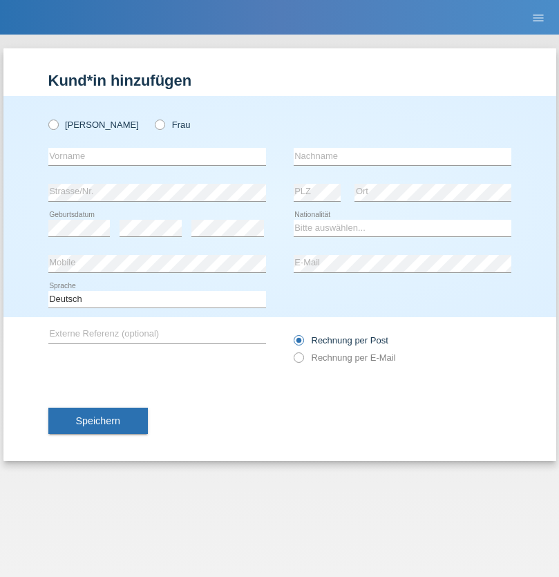
radio input "true"
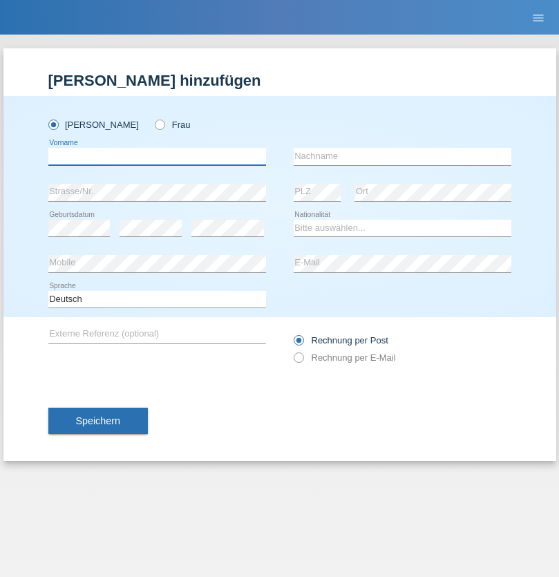
click at [157, 156] on input "text" at bounding box center [157, 156] width 218 height 17
type input "Ganaj"
click at [402, 156] on input "text" at bounding box center [403, 156] width 218 height 17
type input "Fadil"
select select "XK"
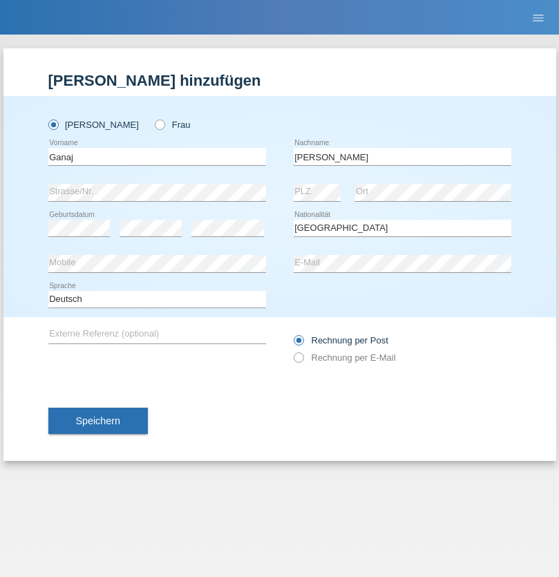
select select "C"
select select "10"
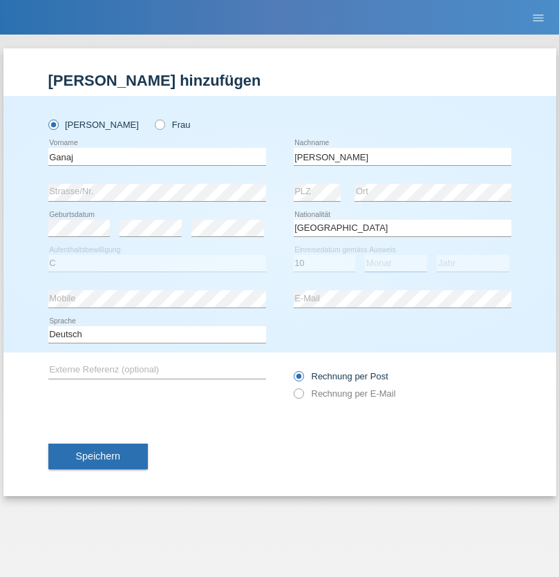
select select "08"
select select "2021"
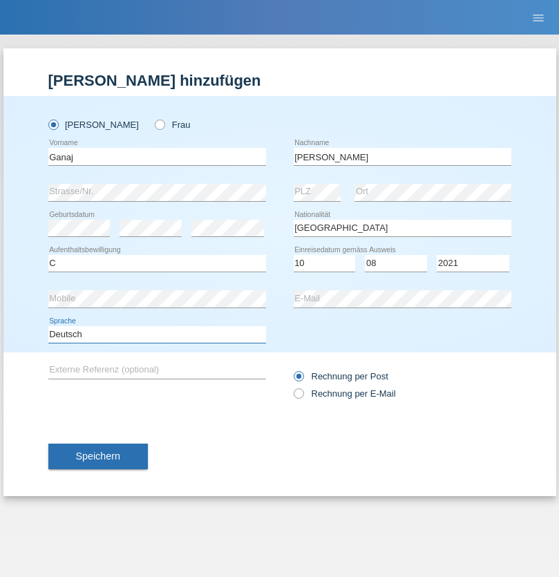
select select "en"
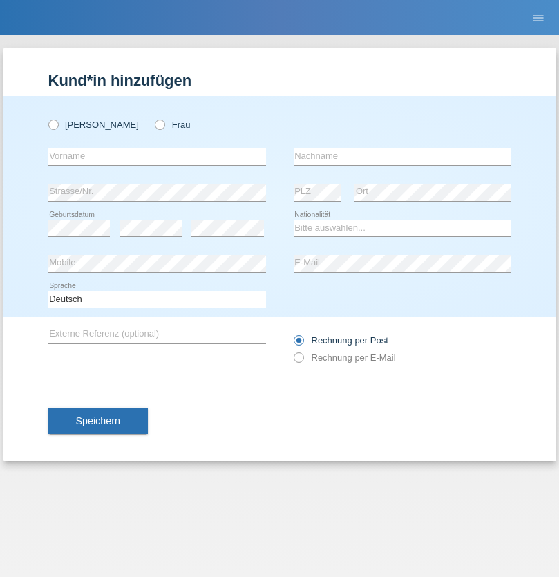
radio input "true"
click at [157, 156] on input "text" at bounding box center [157, 156] width 218 height 17
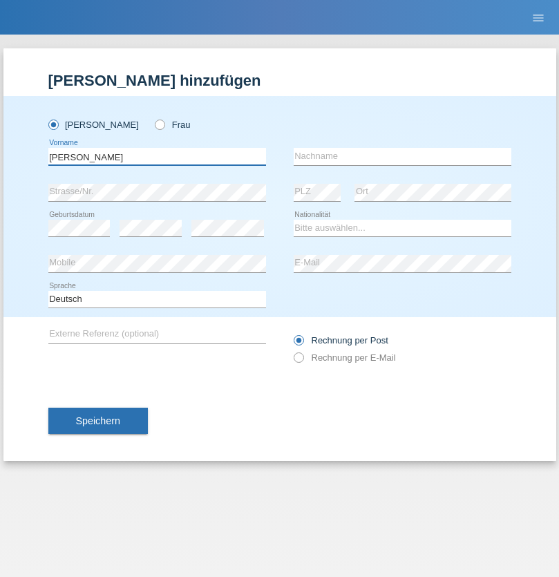
type input "Ibrahim"
click at [402, 156] on input "text" at bounding box center [403, 156] width 218 height 17
type input "Muja"
select select "XK"
select select "C"
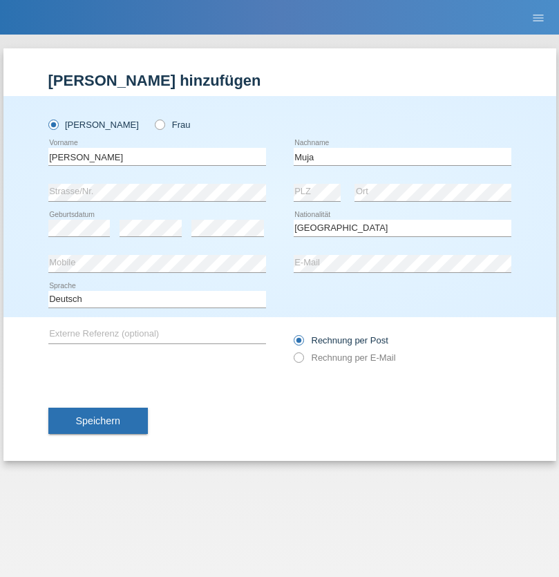
select select "03"
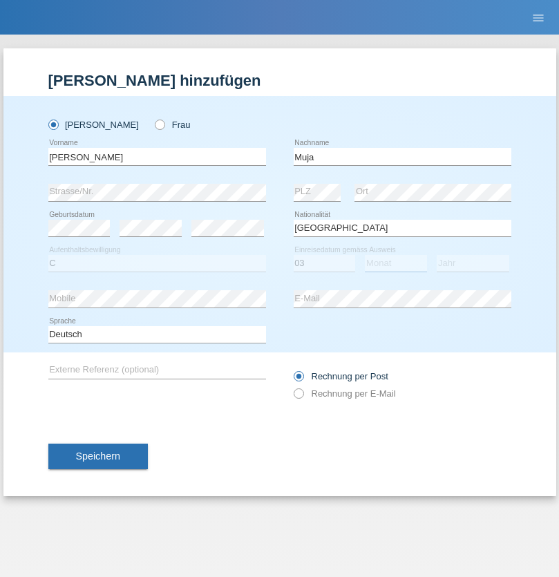
select select "07"
select select "2021"
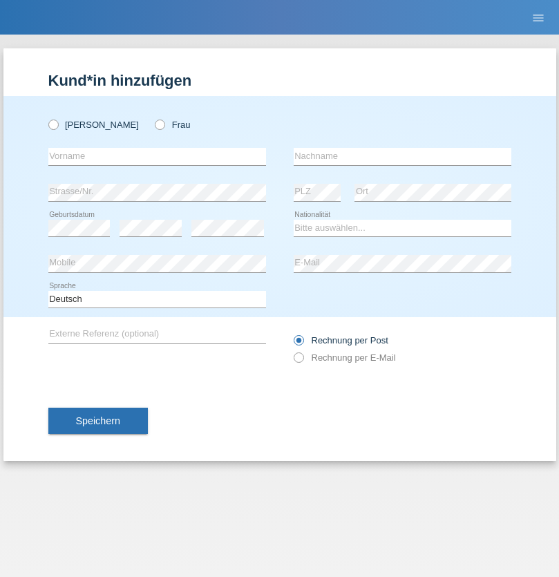
radio input "true"
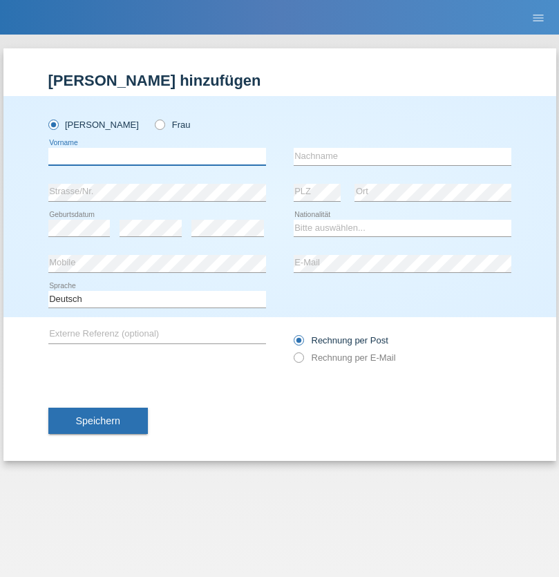
click at [157, 156] on input "text" at bounding box center [157, 156] width 218 height 17
type input "Thomas"
click at [402, 156] on input "text" at bounding box center [403, 156] width 218 height 17
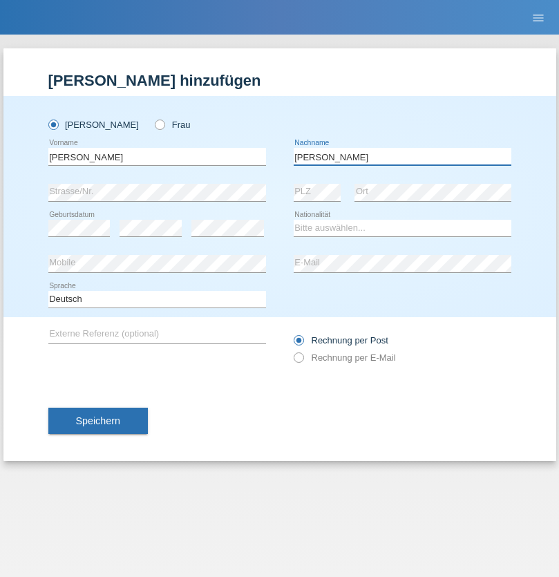
type input "Berger"
select select "CH"
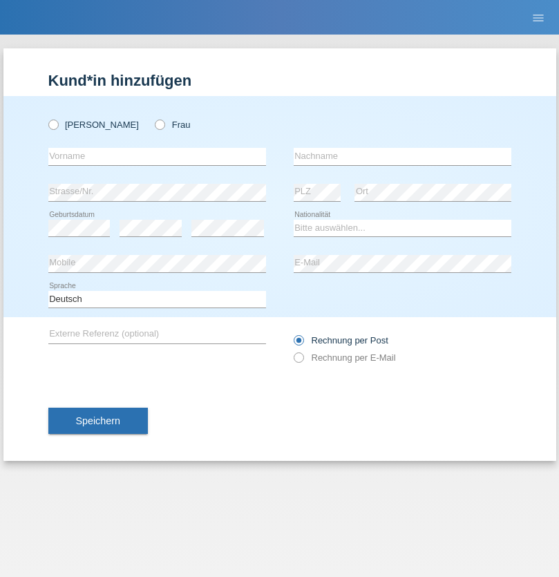
radio input "true"
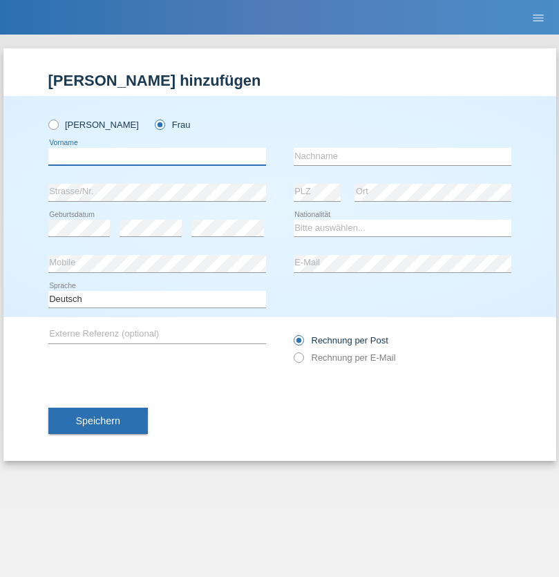
click at [157, 156] on input "text" at bounding box center [157, 156] width 218 height 17
type input "[PERSON_NAME] [PERSON_NAME] Moço"
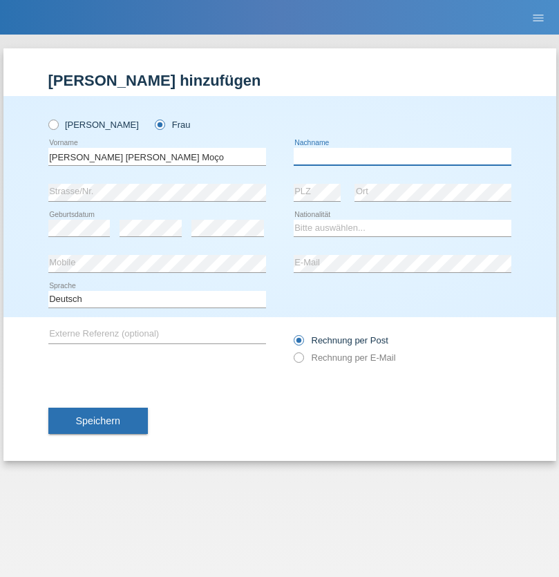
click at [402, 156] on input "text" at bounding box center [403, 156] width 218 height 17
type input "Paula"
select select "PT"
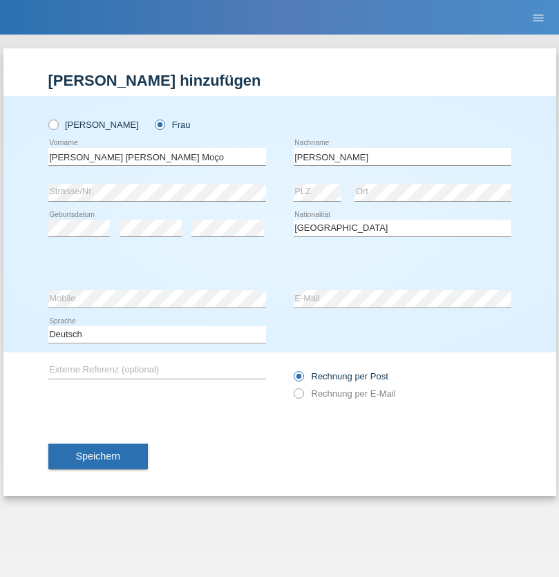
select select "C"
select select "28"
select select "03"
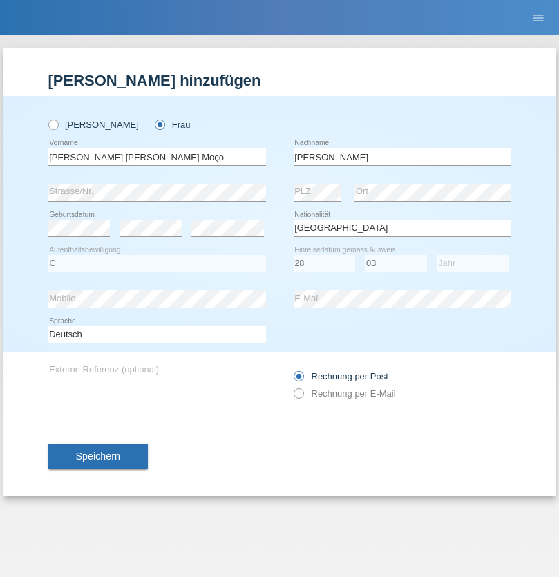
select select "2005"
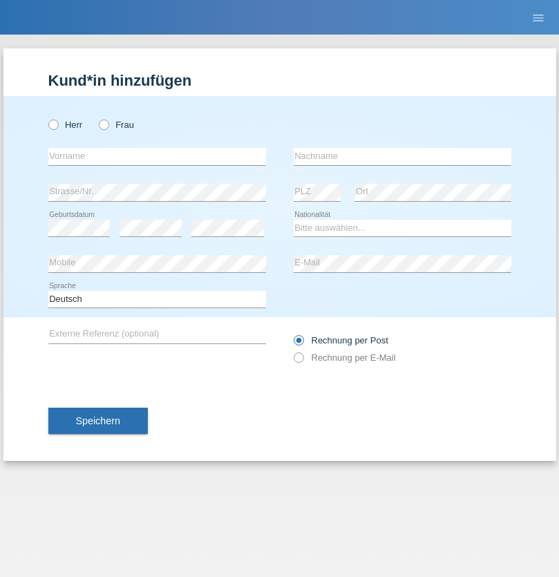
radio input "true"
click at [157, 156] on input "text" at bounding box center [157, 156] width 218 height 17
type input "[PERSON_NAME]"
click at [402, 156] on input "text" at bounding box center [403, 156] width 218 height 17
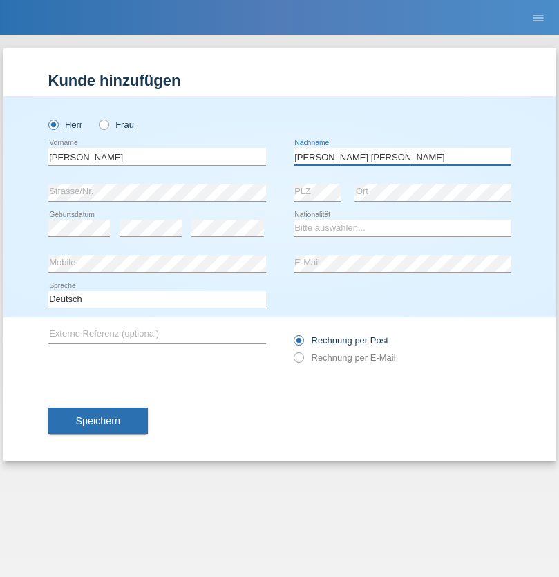
type input "[PERSON_NAME] [PERSON_NAME]"
select select "PT"
select select "C"
select select "22"
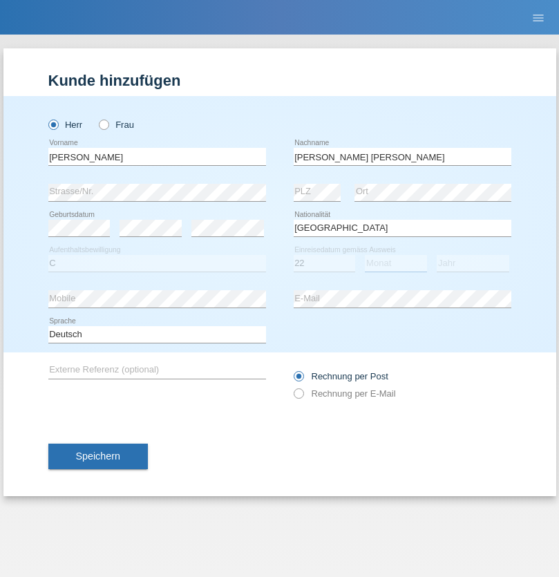
select select "02"
select select "2006"
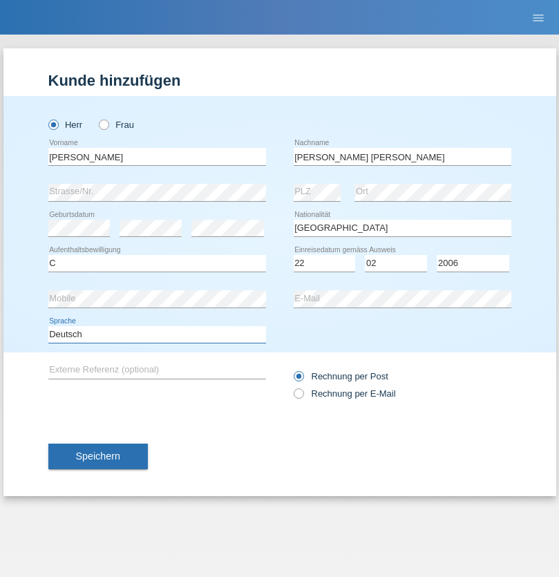
select select "en"
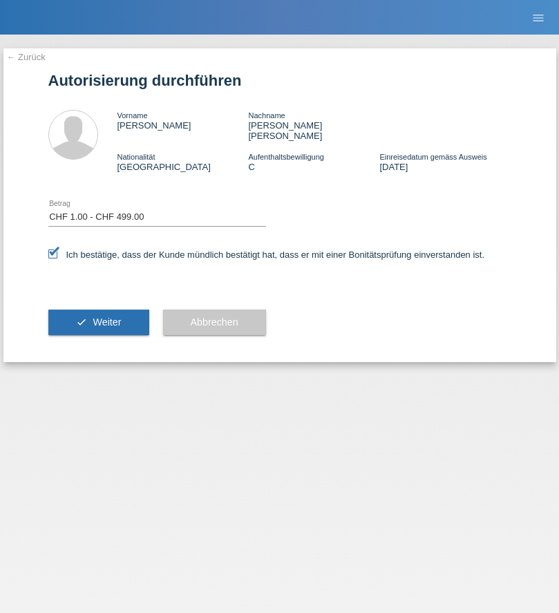
select select "1"
click at [98, 317] on span "Weiter" at bounding box center [107, 322] width 28 height 11
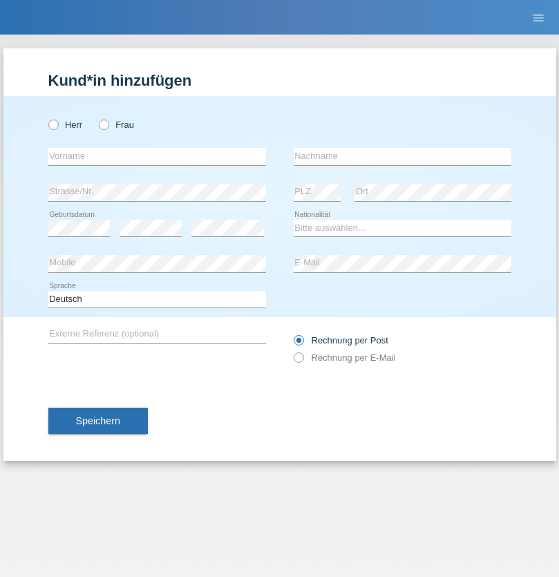
radio input "true"
click at [157, 156] on input "text" at bounding box center [157, 156] width 218 height 17
type input "Longchamp"
click at [402, 156] on input "text" at bounding box center [403, 156] width 218 height 17
type input "[PERSON_NAME]"
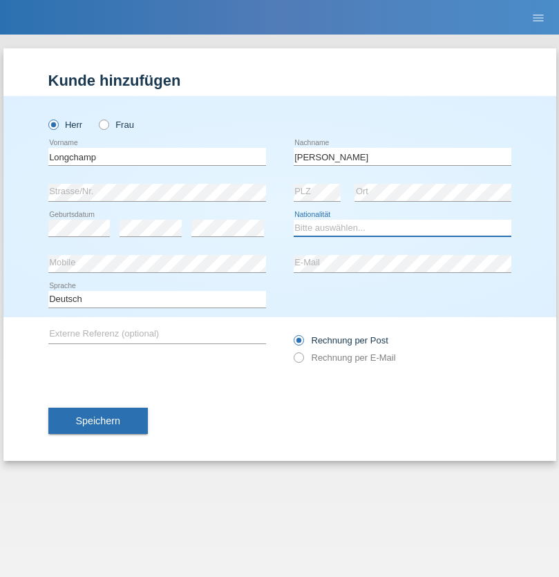
select select "CH"
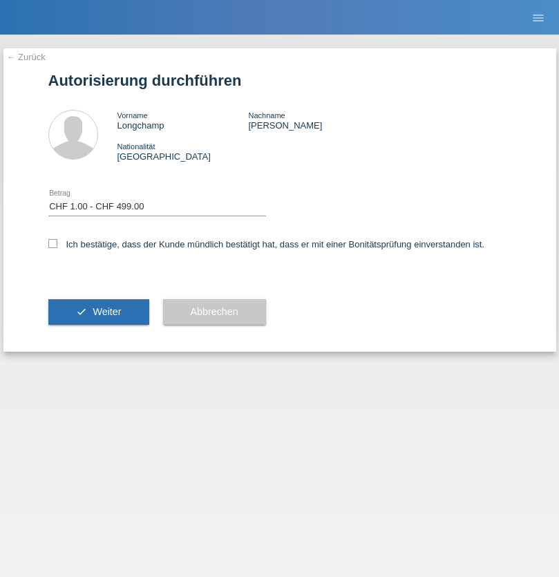
select select "1"
checkbox input "true"
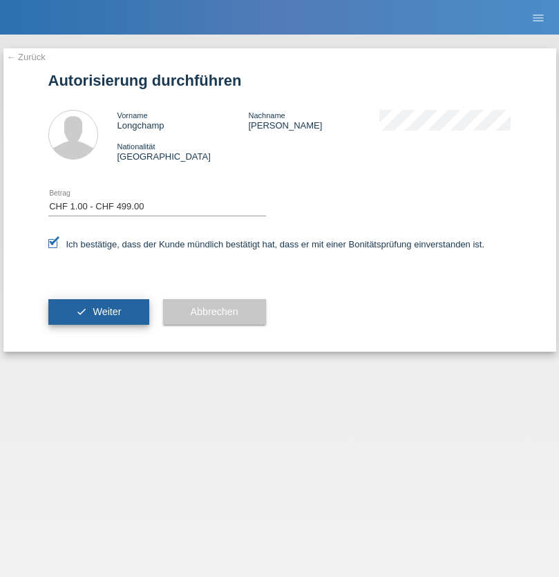
click at [98, 312] on span "Weiter" at bounding box center [107, 311] width 28 height 11
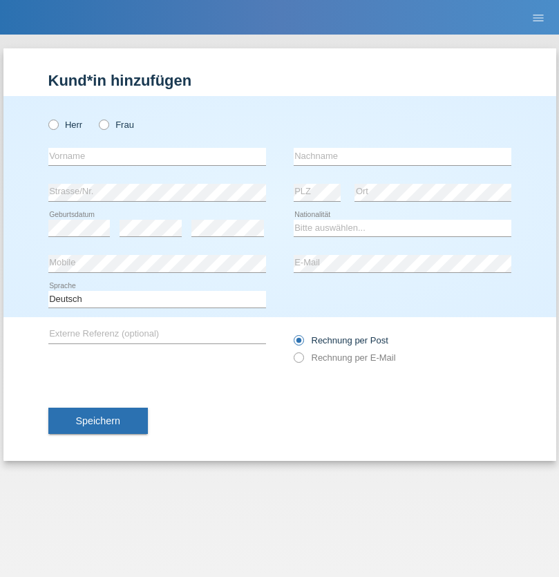
radio input "true"
click at [157, 156] on input "text" at bounding box center [157, 156] width 218 height 17
type input "Jack"
click at [402, 156] on input "text" at bounding box center [403, 156] width 218 height 17
type input "Graf"
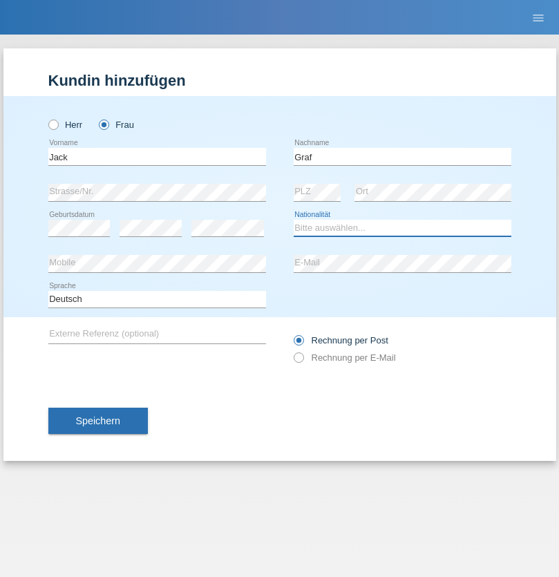
select select "CH"
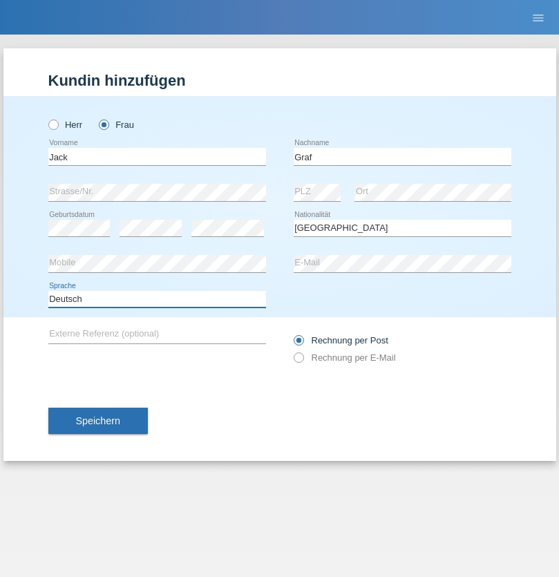
select select "en"
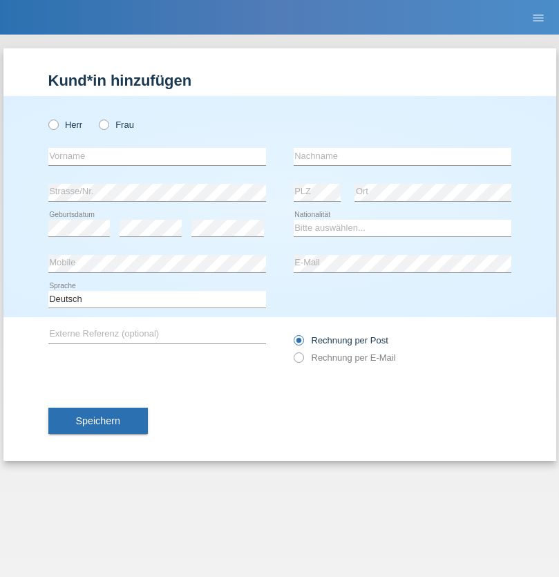
radio input "true"
click at [157, 156] on input "text" at bounding box center [157, 156] width 218 height 17
type input "[PERSON_NAME]"
click at [402, 156] on input "text" at bounding box center [403, 156] width 218 height 17
type input "Theurillat"
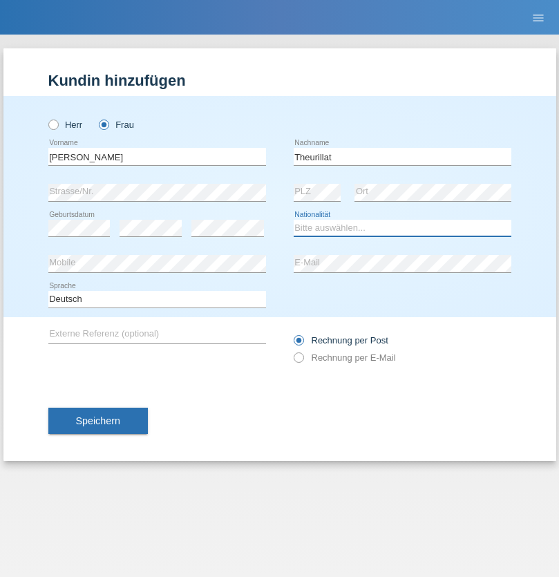
select select "CH"
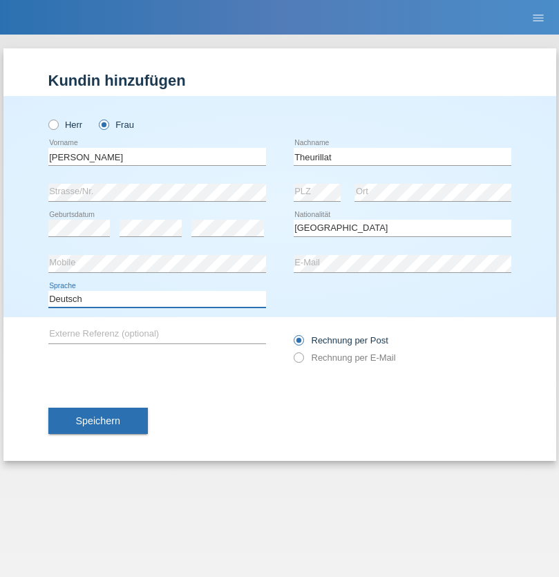
select select "en"
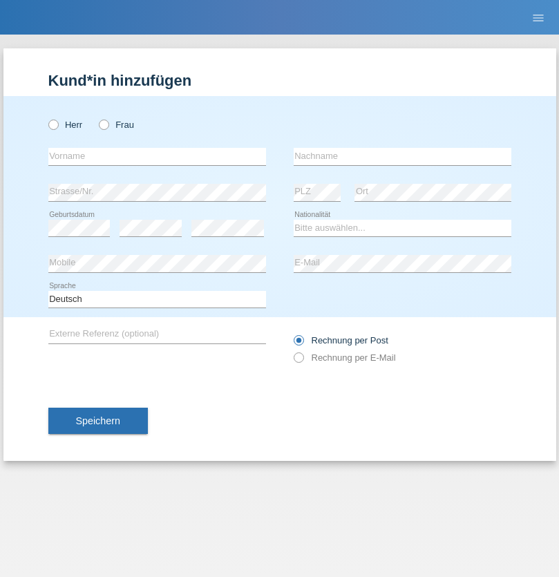
radio input "true"
click at [157, 156] on input "text" at bounding box center [157, 156] width 218 height 17
type input "Teklay"
click at [402, 156] on input "text" at bounding box center [403, 156] width 218 height 17
type input "Fiori"
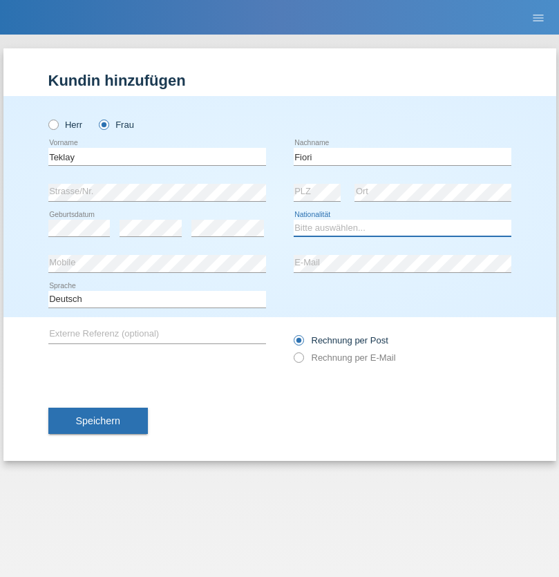
select select "ER"
select select "C"
select select "10"
select select "08"
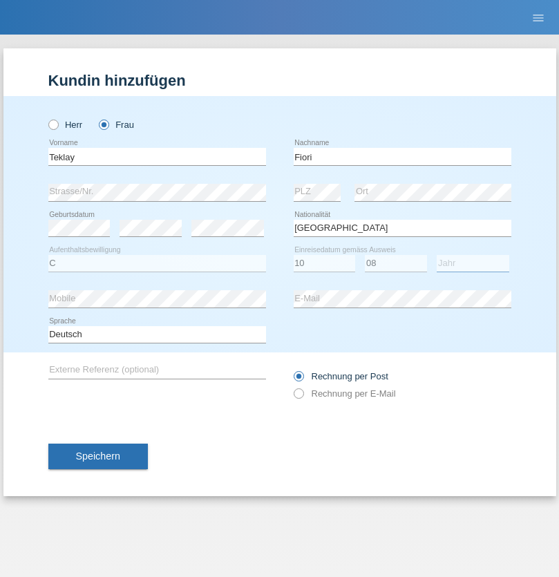
select select "2021"
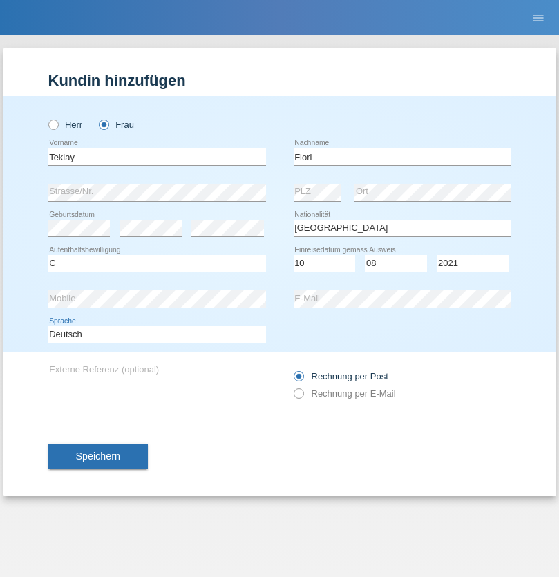
select select "en"
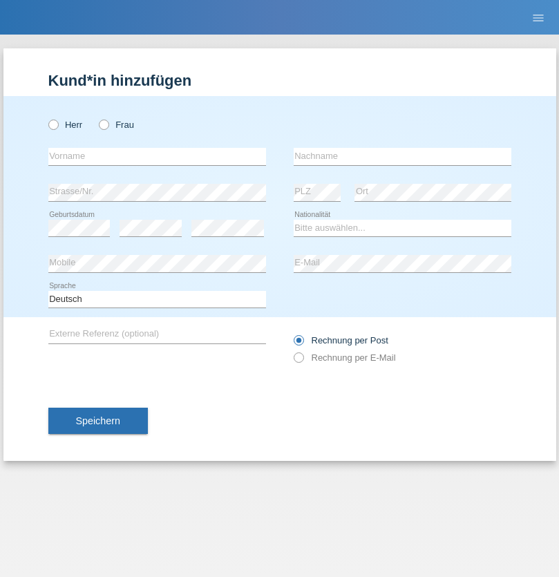
radio input "true"
click at [157, 156] on input "text" at bounding box center [157, 156] width 218 height 17
type input "Sadia"
click at [402, 156] on input "text" at bounding box center [403, 156] width 218 height 17
type input "Nejmaoui"
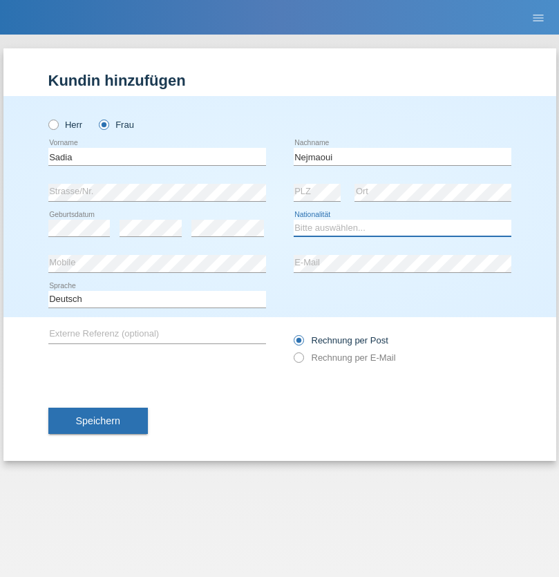
select select "MA"
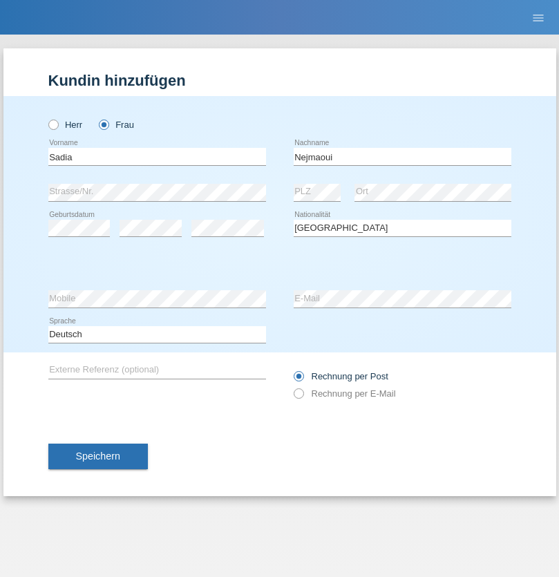
select select "C"
select select "01"
select select "06"
select select "1964"
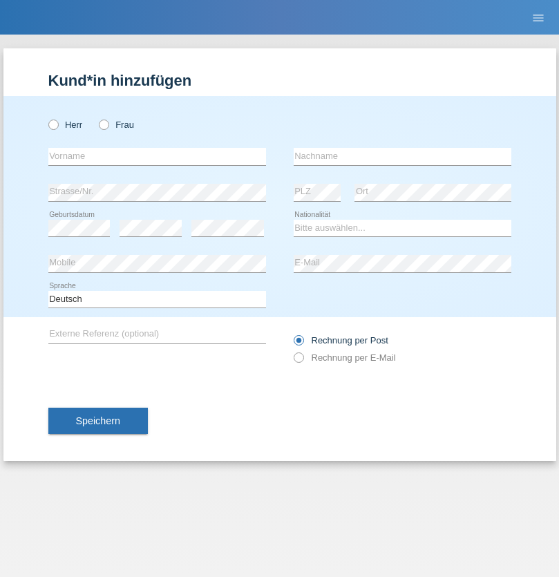
radio input "true"
click at [157, 156] on input "text" at bounding box center [157, 156] width 218 height 17
type input "[PERSON_NAME]"
click at [402, 156] on input "text" at bounding box center [403, 156] width 218 height 17
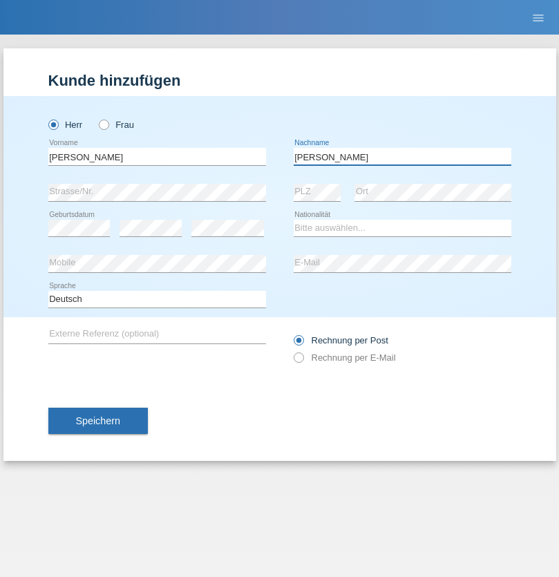
type input "Nobrega"
select select "CH"
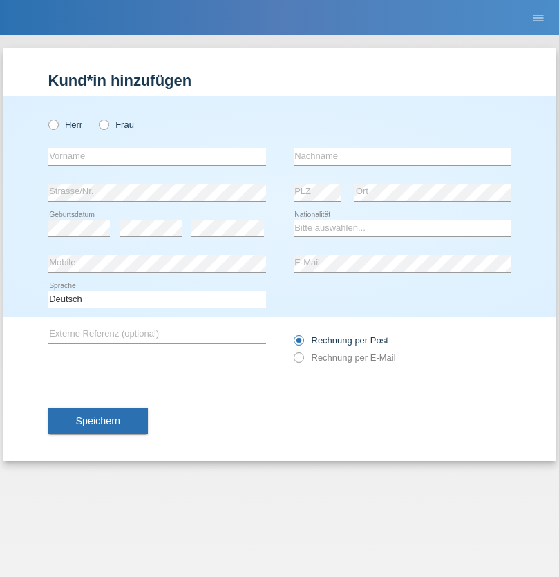
radio input "true"
click at [157, 156] on input "text" at bounding box center [157, 156] width 218 height 17
type input "Thivagaran"
click at [402, 156] on input "text" at bounding box center [403, 156] width 218 height 17
type input "Selvanayagam"
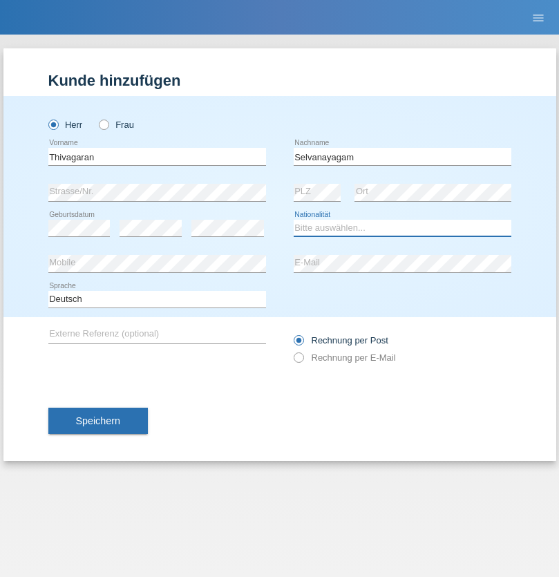
select select "LK"
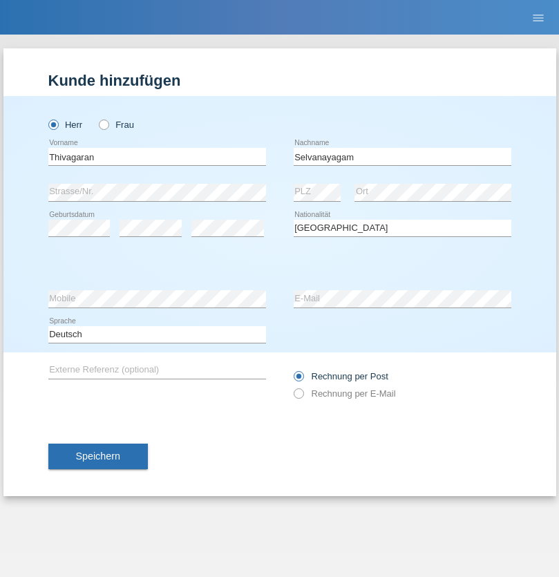
select select "C"
select select "23"
select select "03"
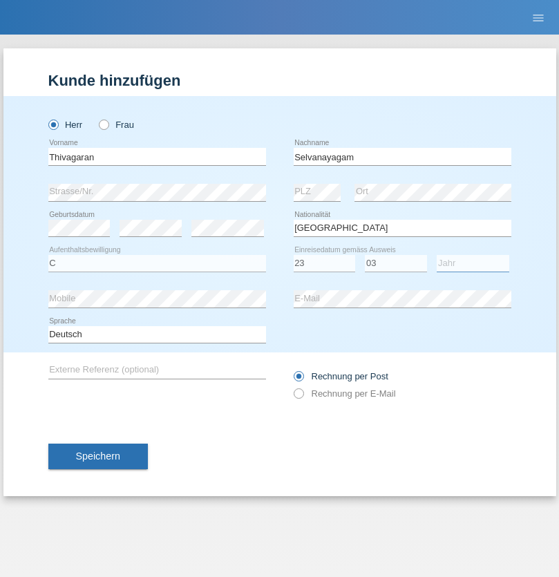
select select "2021"
select select "en"
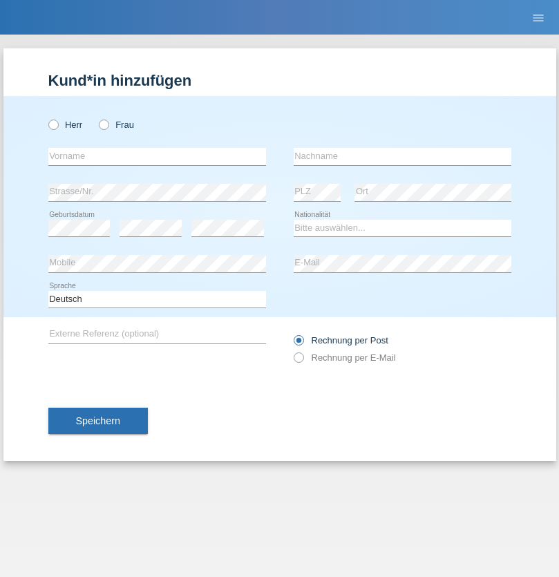
radio input "true"
click at [157, 156] on input "text" at bounding box center [157, 156] width 218 height 17
type input "Monika"
click at [402, 156] on input "text" at bounding box center [403, 156] width 218 height 17
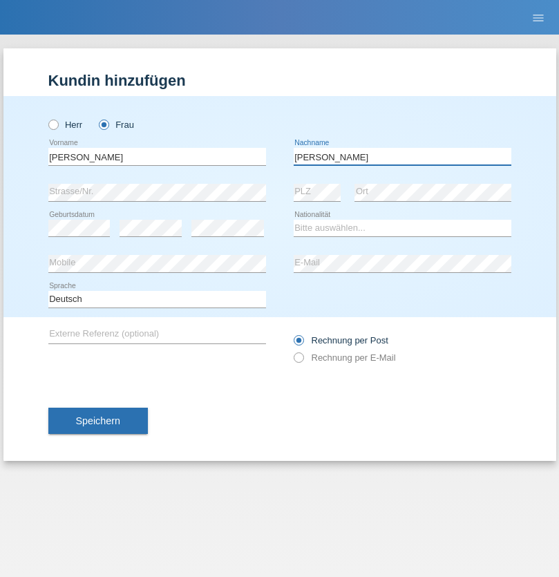
type input "Keller"
select select "CH"
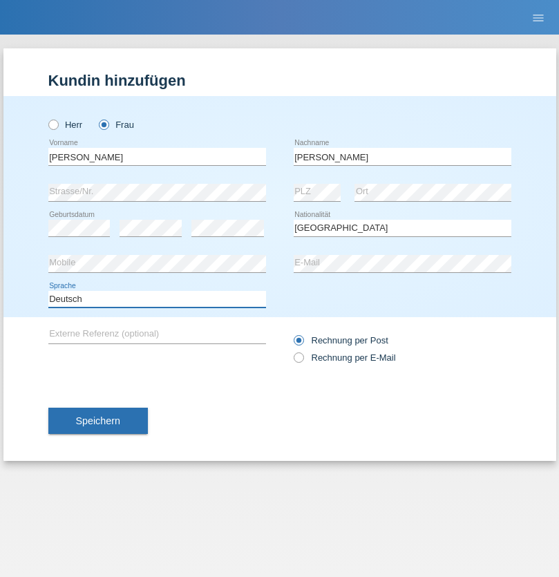
select select "en"
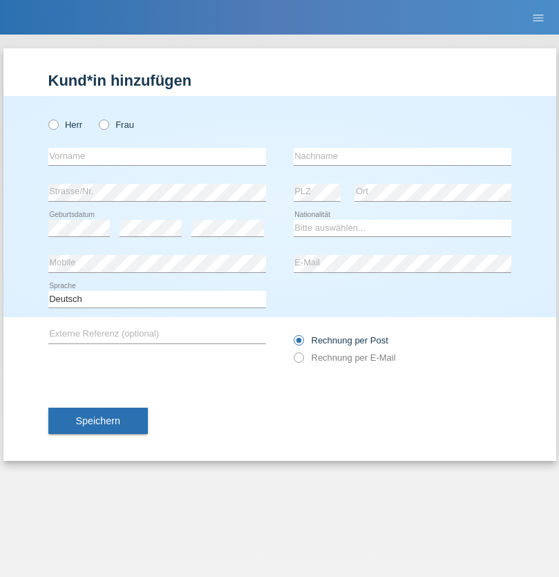
radio input "true"
click at [157, 156] on input "text" at bounding box center [157, 156] width 218 height 17
type input "Tymur"
click at [402, 156] on input "text" at bounding box center [403, 156] width 218 height 17
type input "[PERSON_NAME]"
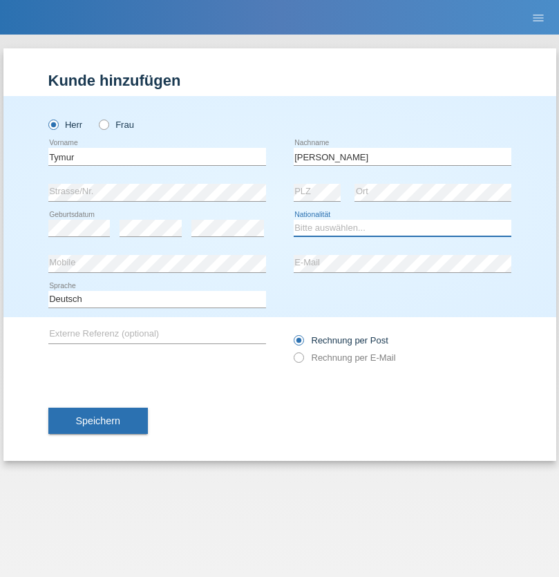
select select "UA"
select select "C"
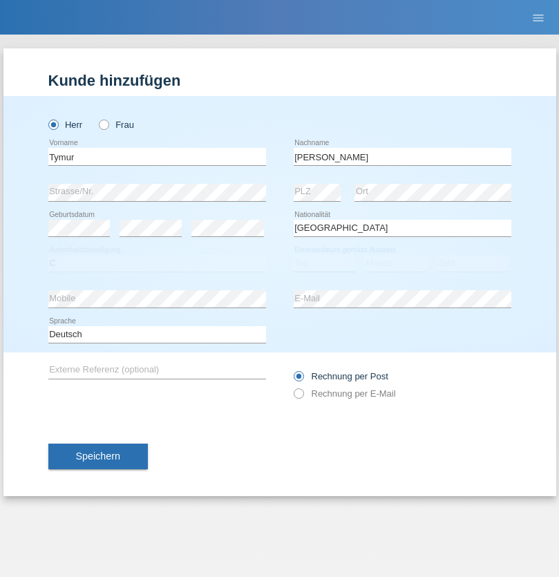
select select "20"
select select "08"
select select "2021"
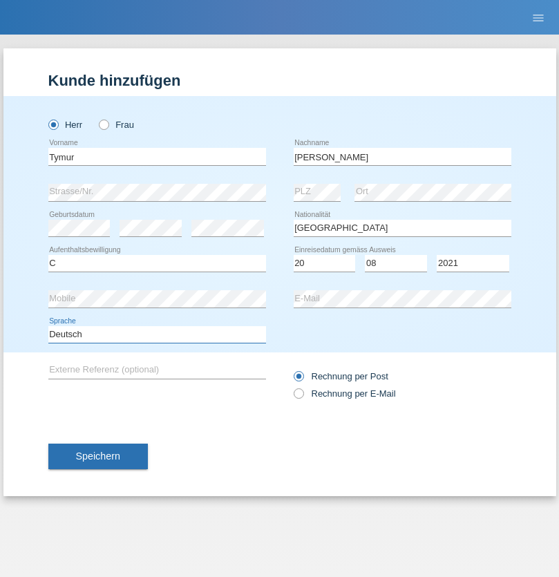
select select "en"
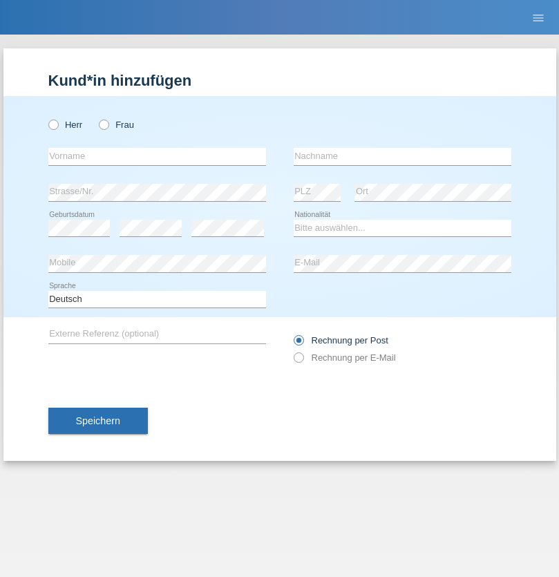
radio input "true"
click at [157, 156] on input "text" at bounding box center [157, 156] width 218 height 17
type input "Tymur"
click at [402, 156] on input "text" at bounding box center [403, 156] width 218 height 17
type input "Hunderchuj"
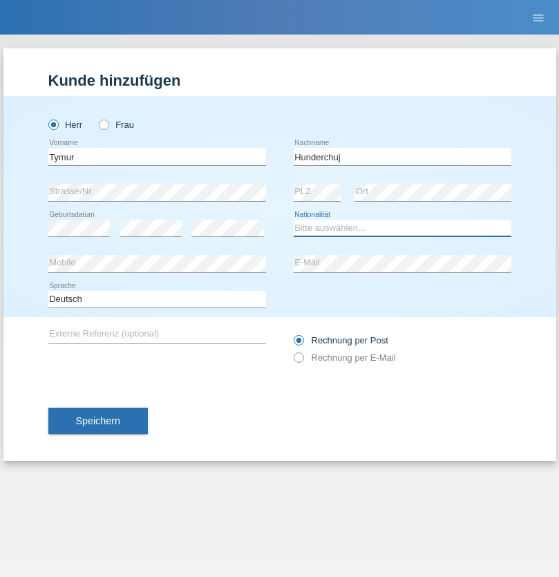
select select "UA"
select select "C"
select select "20"
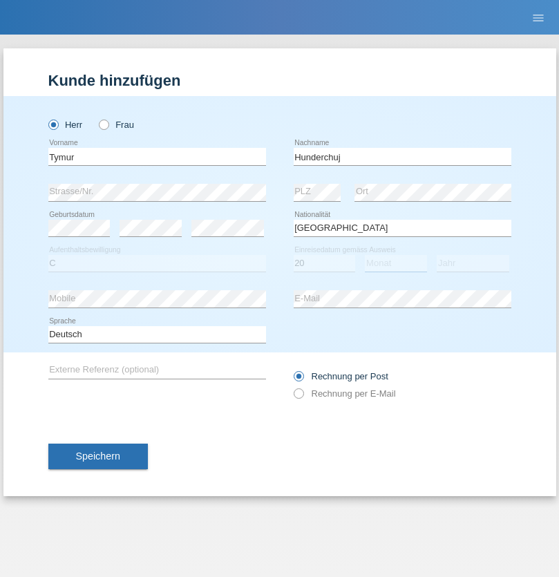
select select "08"
select select "2021"
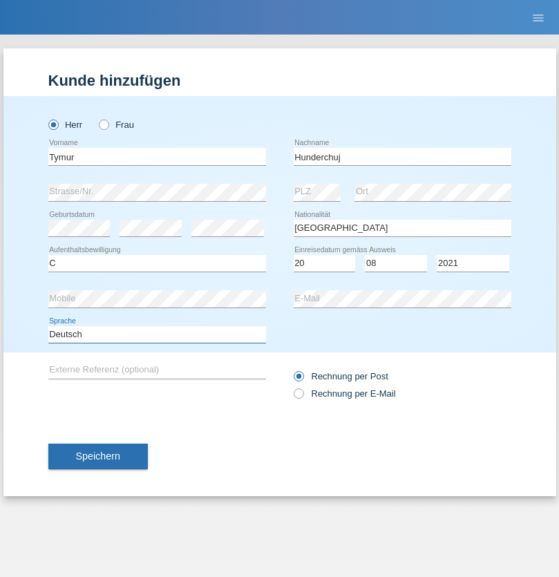
select select "en"
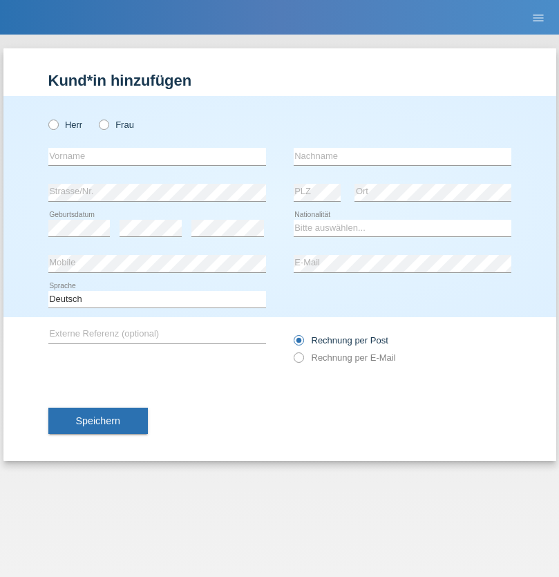
radio input "true"
click at [157, 156] on input "text" at bounding box center [157, 156] width 218 height 17
type input "[PERSON_NAME]"
click at [402, 156] on input "text" at bounding box center [403, 156] width 218 height 17
type input "Tropp"
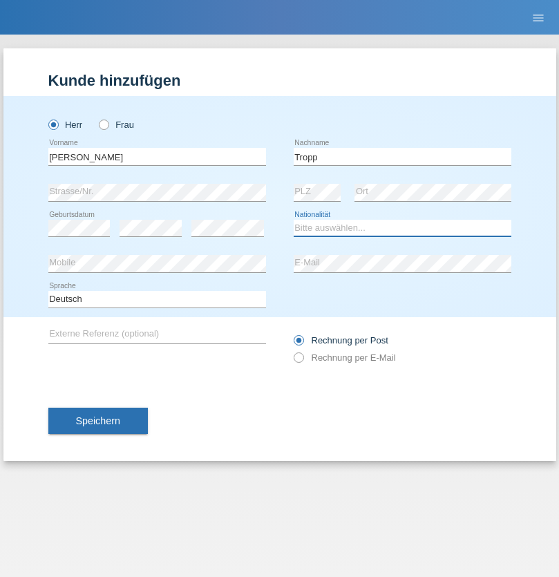
select select "SK"
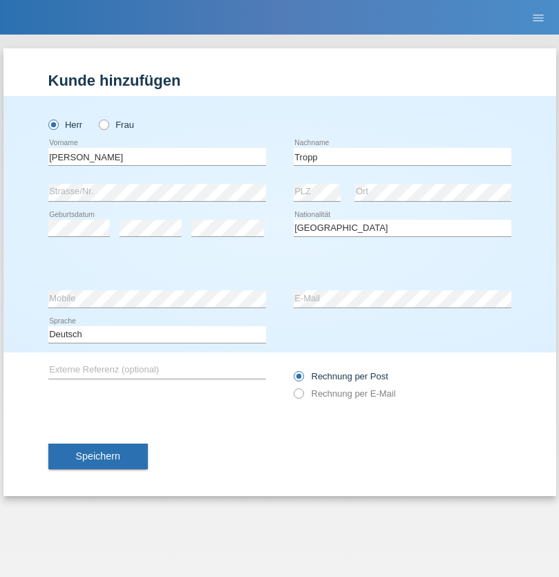
select select "C"
select select "10"
select select "08"
select select "2021"
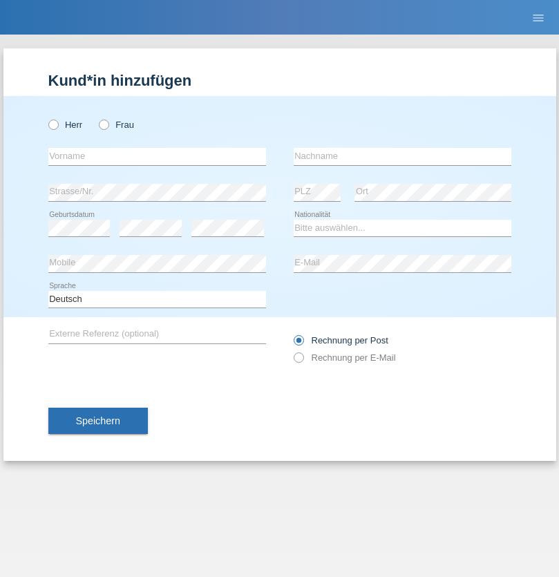
radio input "true"
click at [157, 156] on input "text" at bounding box center [157, 156] width 218 height 17
type input "[PERSON_NAME]"
click at [402, 156] on input "text" at bounding box center [403, 156] width 218 height 17
type input "Ringle"
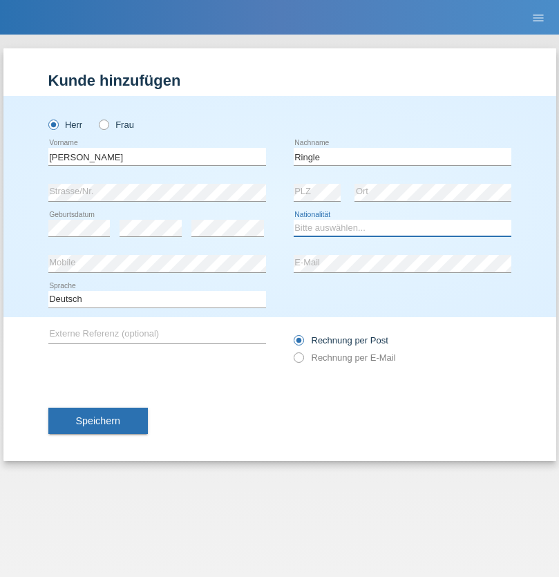
select select "DE"
select select "C"
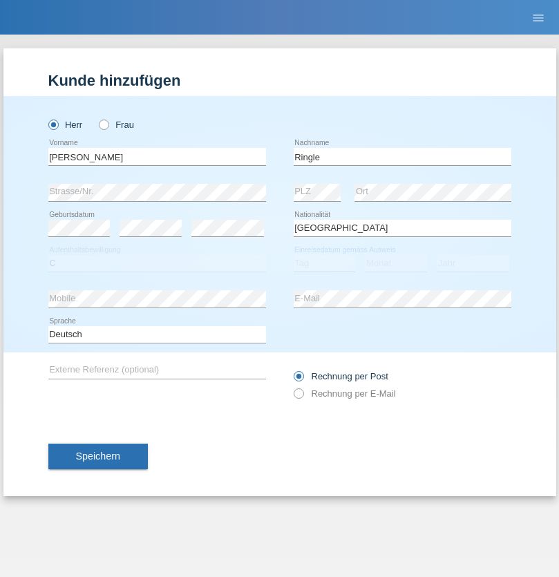
select select "06"
select select "01"
select select "2021"
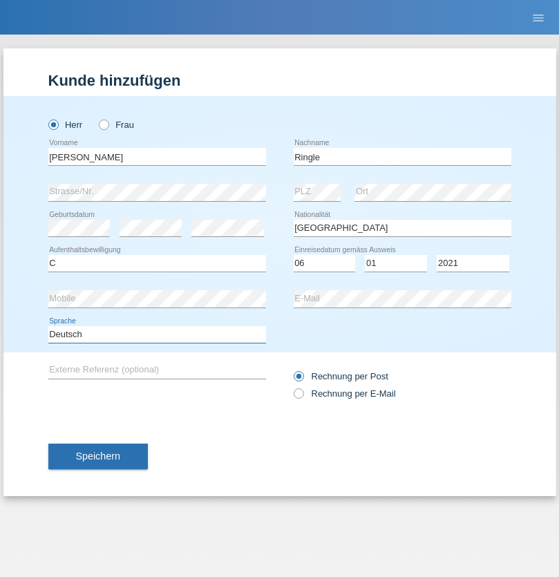
select select "en"
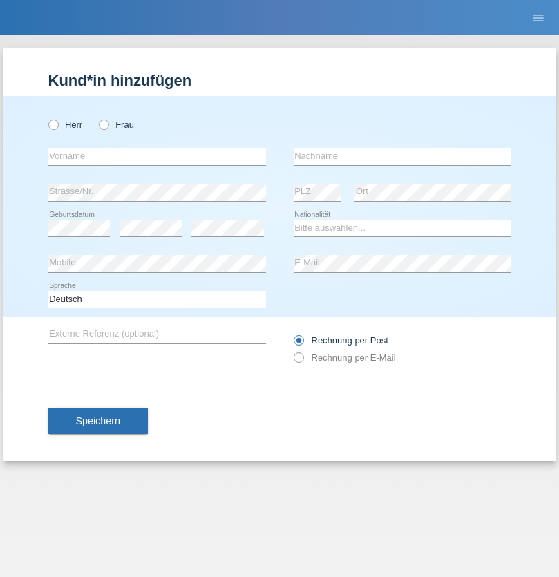
radio input "true"
click at [157, 156] on input "text" at bounding box center [157, 156] width 218 height 17
type input "Junior"
click at [402, 156] on input "text" at bounding box center [403, 156] width 218 height 17
type input "[PERSON_NAME]"
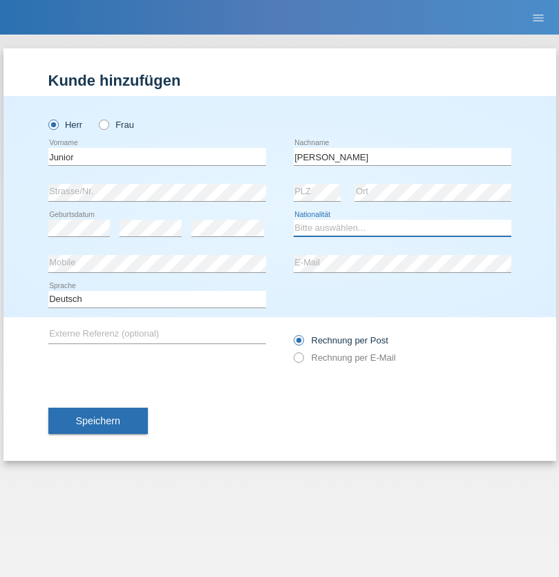
select select "CH"
radio input "true"
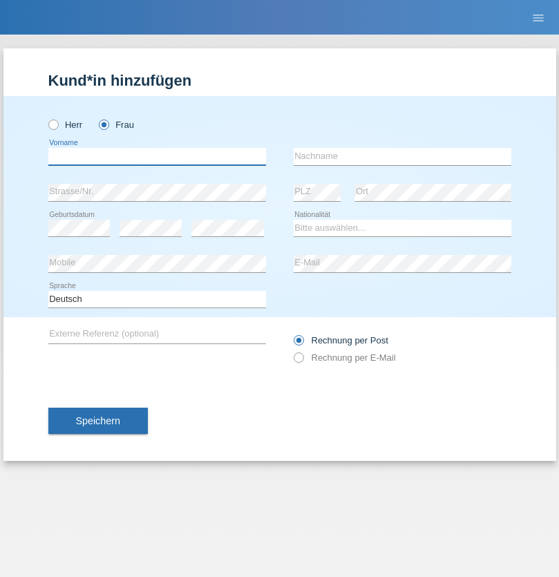
click at [157, 156] on input "text" at bounding box center [157, 156] width 218 height 17
type input "Maria Fernanda"
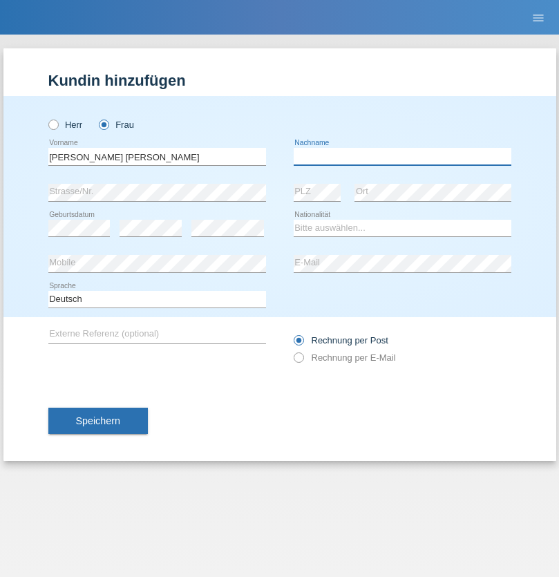
click at [402, 156] on input "text" at bounding box center [403, 156] width 218 height 17
type input "Knusel Campillo"
select select "CH"
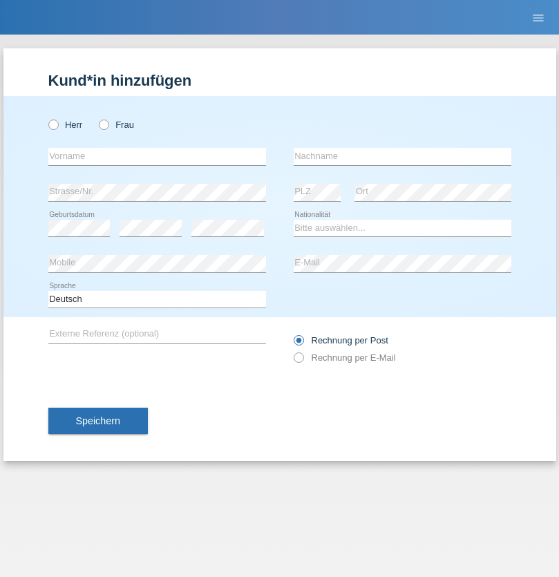
radio input "true"
click at [157, 156] on input "text" at bounding box center [157, 156] width 218 height 17
type input "Beqiri"
click at [402, 156] on input "text" at bounding box center [403, 156] width 218 height 17
type input "Shpresa"
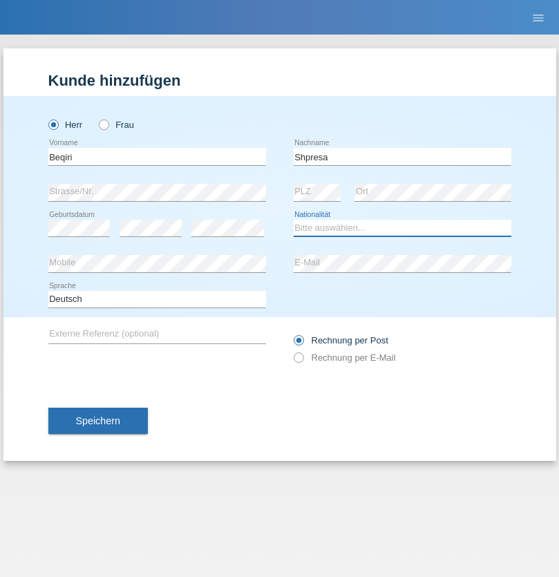
select select "XK"
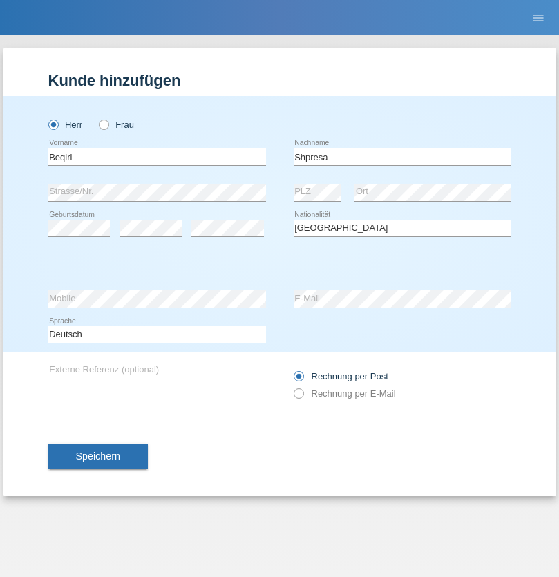
select select "C"
select select "08"
select select "02"
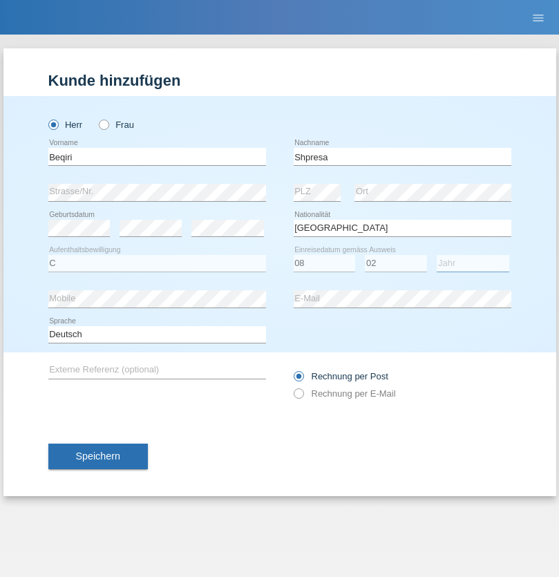
select select "1979"
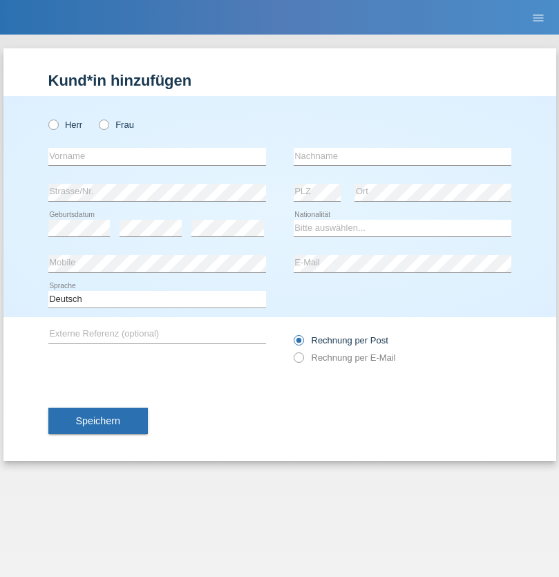
radio input "true"
click at [157, 156] on input "text" at bounding box center [157, 156] width 218 height 17
type input "Timo"
click at [402, 156] on input "text" at bounding box center [403, 156] width 218 height 17
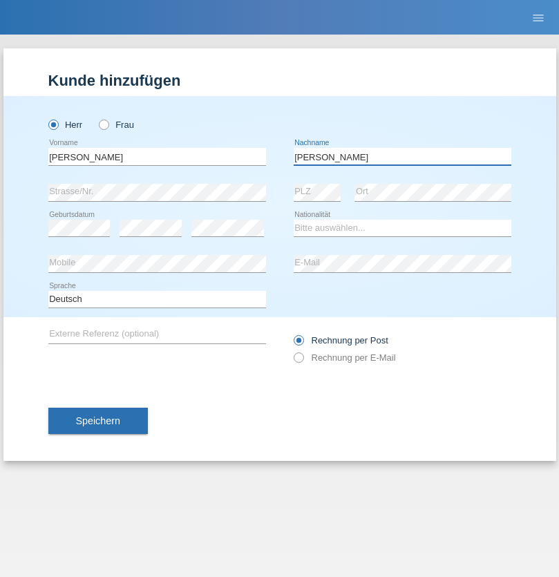
type input "Ledermann"
select select "CH"
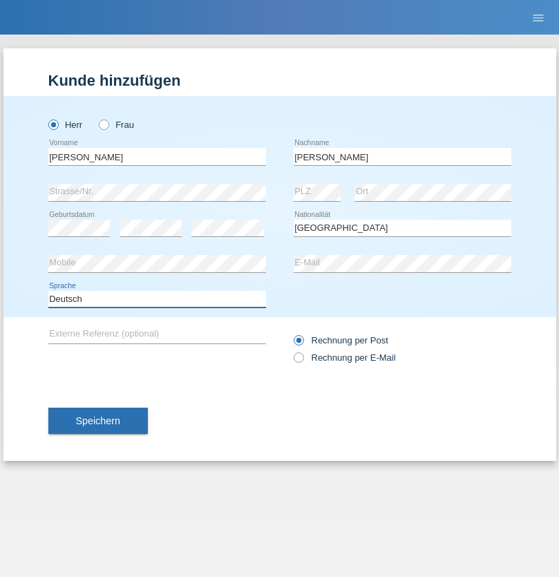
select select "en"
